Goal: Find specific page/section

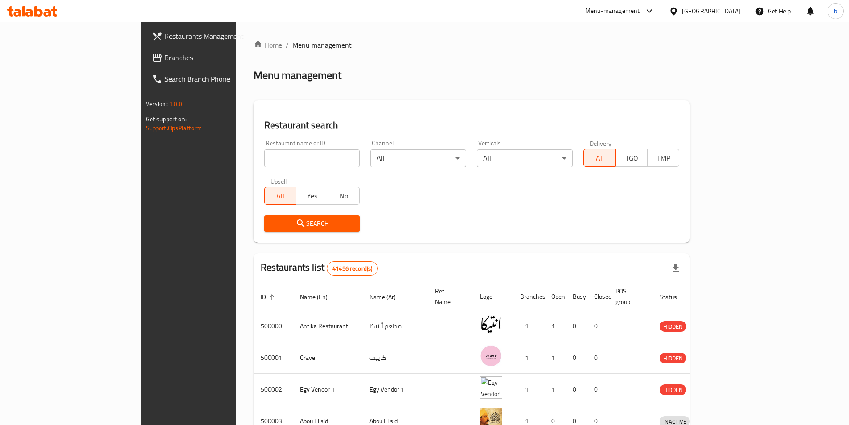
click at [733, 11] on div "[GEOGRAPHIC_DATA]" at bounding box center [711, 11] width 59 height 10
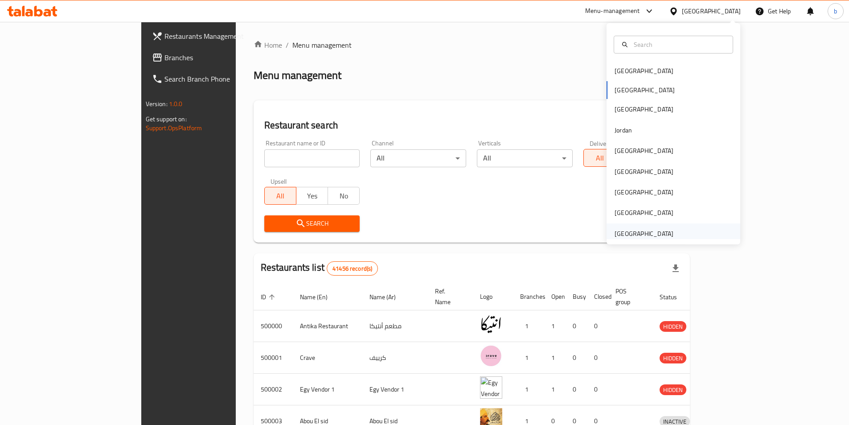
click at [646, 234] on div "[GEOGRAPHIC_DATA]" at bounding box center [644, 234] width 59 height 10
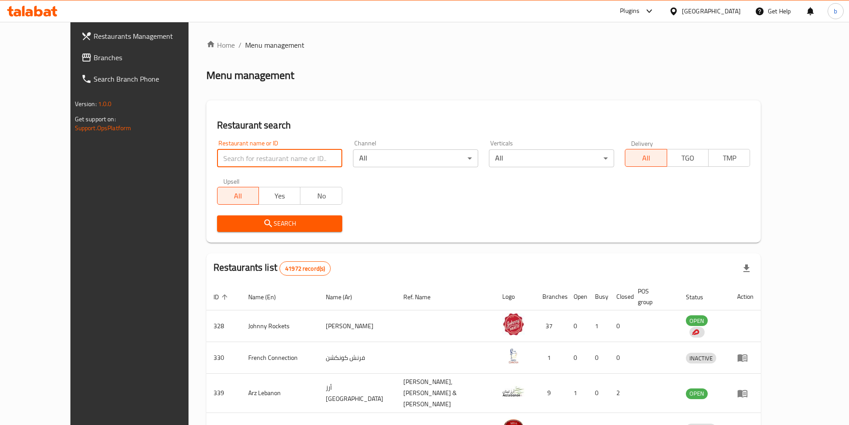
click at [217, 161] on input "search" at bounding box center [279, 158] width 125 height 18
paste input "17430"
type input "17430"
click at [224, 220] on span "Search" at bounding box center [279, 223] width 111 height 11
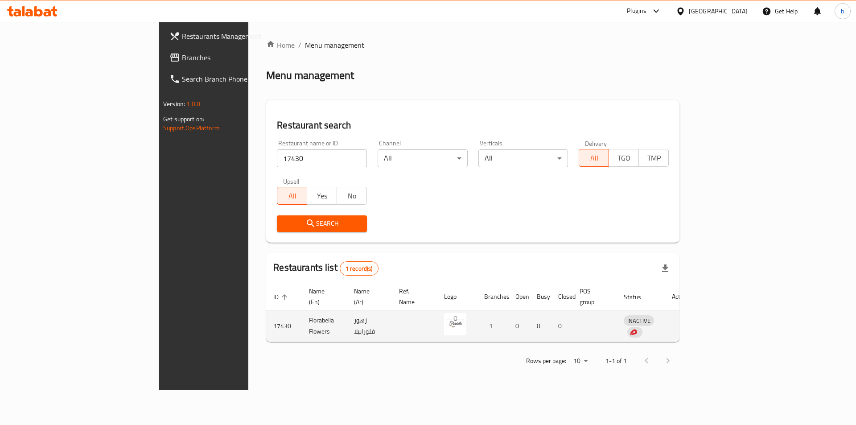
click at [392, 320] on td "enhanced table" at bounding box center [414, 326] width 45 height 32
click at [572, 313] on td "0" at bounding box center [561, 326] width 21 height 32
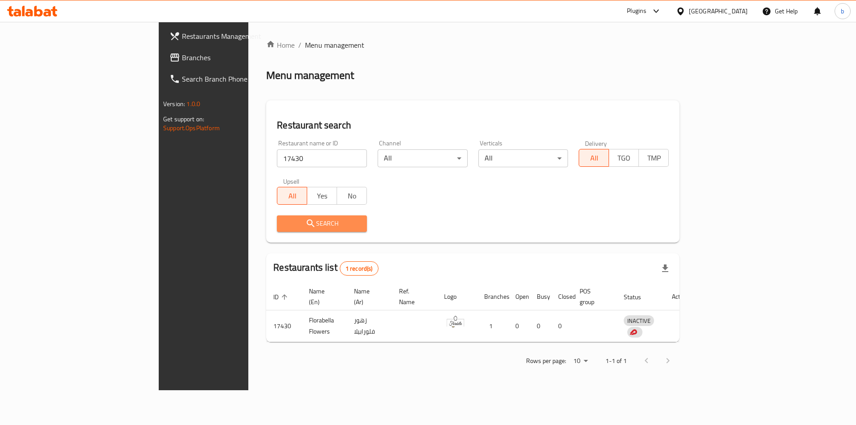
click at [284, 221] on span "Search" at bounding box center [322, 223] width 76 height 11
click at [182, 52] on span "Branches" at bounding box center [238, 57] width 113 height 11
